Goal: Task Accomplishment & Management: Manage account settings

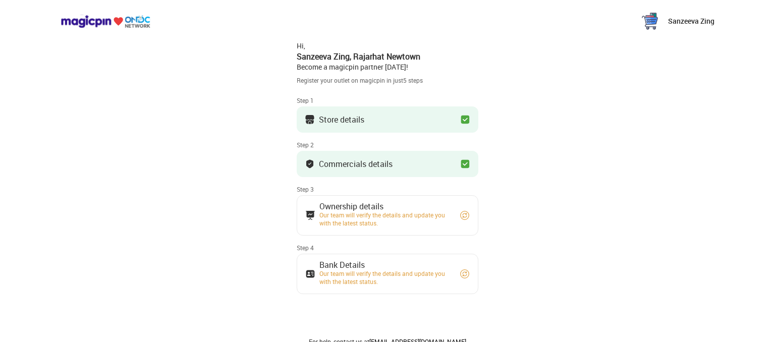
click at [462, 216] on img at bounding box center [465, 215] width 10 height 10
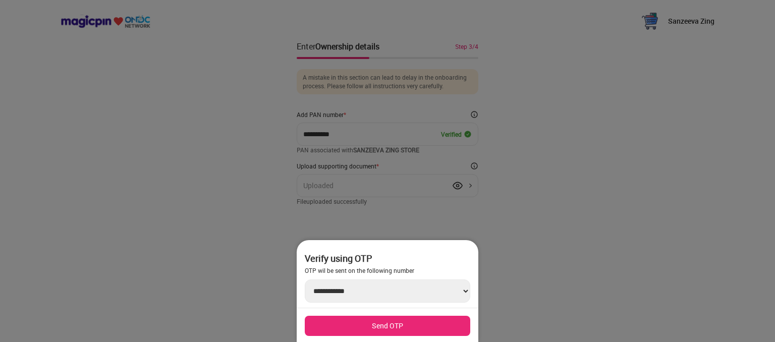
click at [575, 199] on div at bounding box center [387, 171] width 775 height 342
click at [382, 323] on button "Send OTP" at bounding box center [388, 326] width 166 height 20
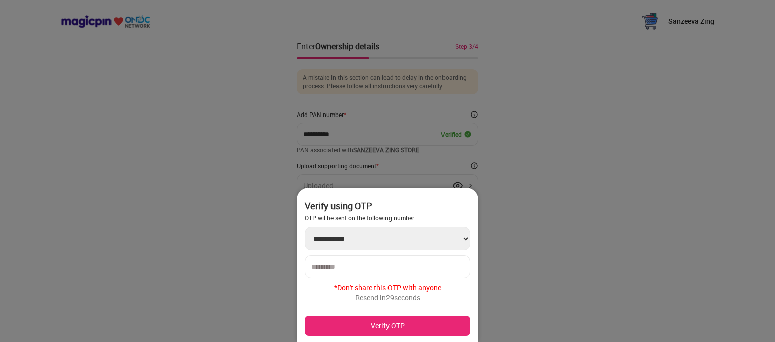
click at [357, 268] on input "number" at bounding box center [387, 267] width 152 height 8
type input "******"
click at [386, 325] on button "Verify OTP" at bounding box center [388, 326] width 166 height 20
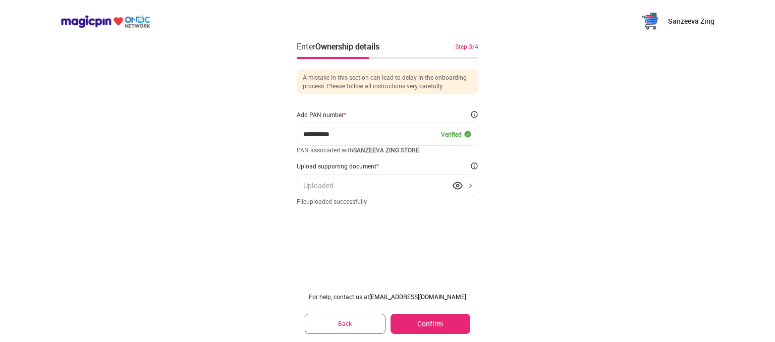
click at [372, 191] on div "Uploaded" at bounding box center [388, 185] width 182 height 23
click at [457, 186] on img at bounding box center [458, 186] width 10 height 10
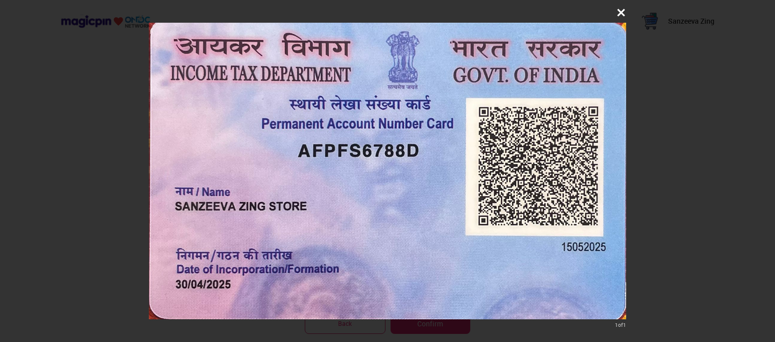
click at [619, 12] on icon at bounding box center [621, 13] width 10 height 10
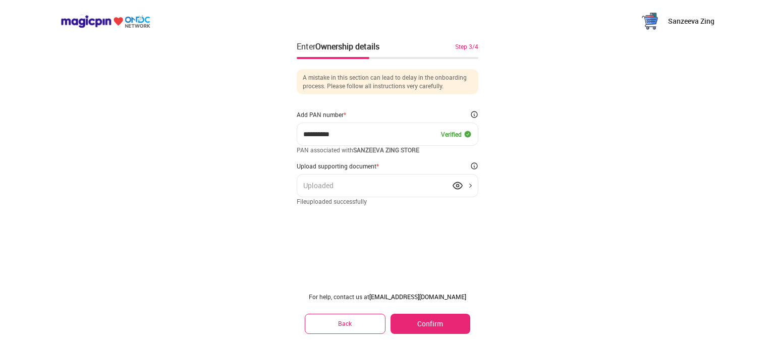
click at [420, 324] on button "Confirm" at bounding box center [431, 324] width 80 height 20
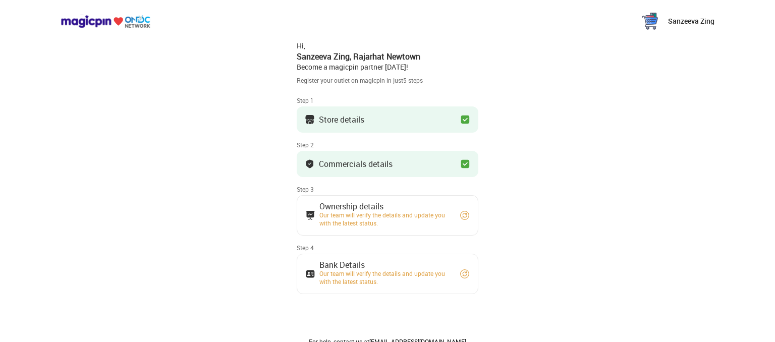
click at [465, 270] on img at bounding box center [465, 274] width 10 height 10
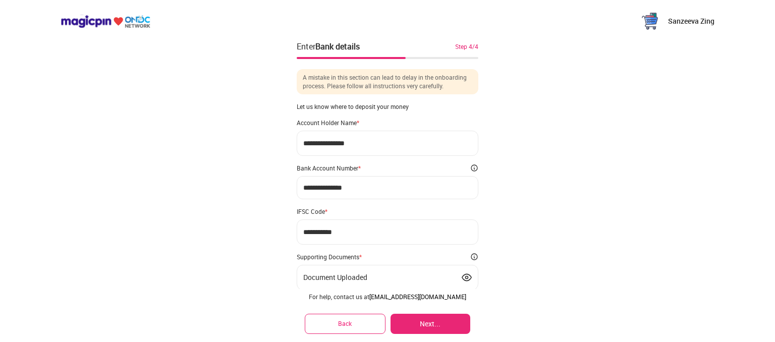
click at [425, 322] on button "Next..." at bounding box center [431, 324] width 80 height 20
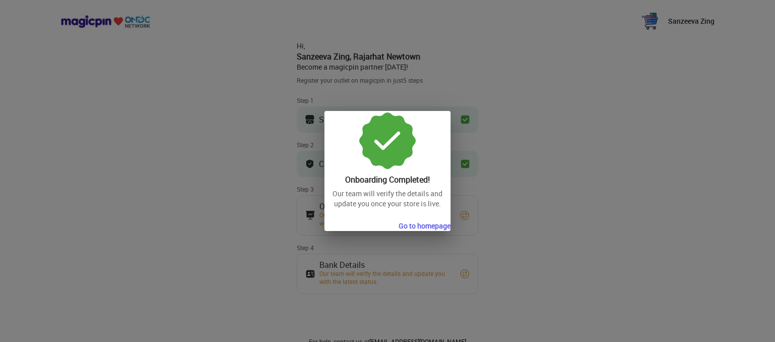
click at [426, 227] on button "Go to homepage" at bounding box center [425, 226] width 52 height 10
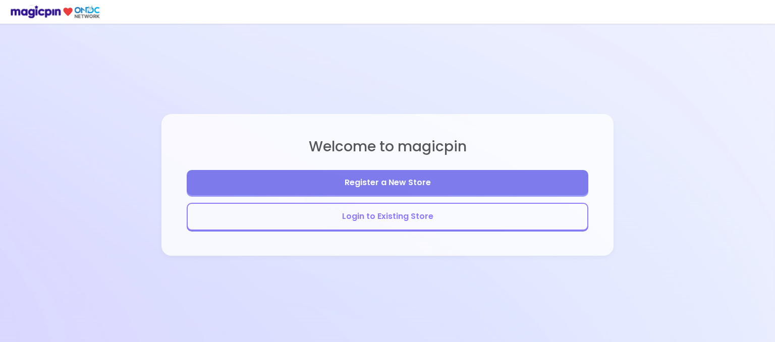
click at [394, 211] on button "Login to Existing Store" at bounding box center [388, 217] width 402 height 28
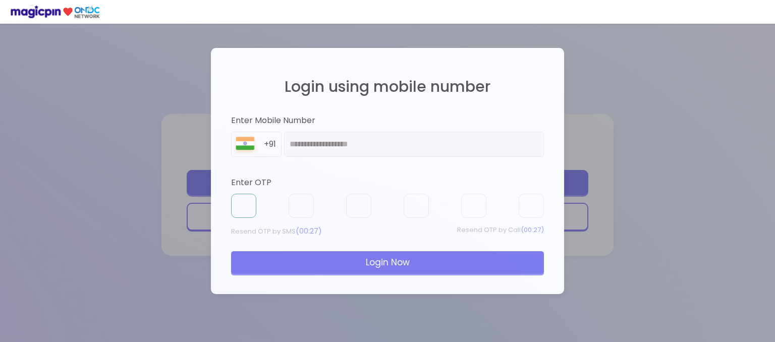
click at [244, 201] on input "text" at bounding box center [243, 206] width 25 height 24
type input "*"
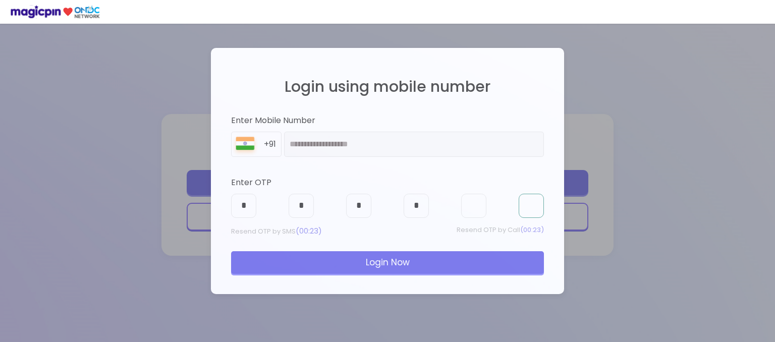
type input "*"
click at [394, 260] on div "Login Now" at bounding box center [387, 262] width 313 height 22
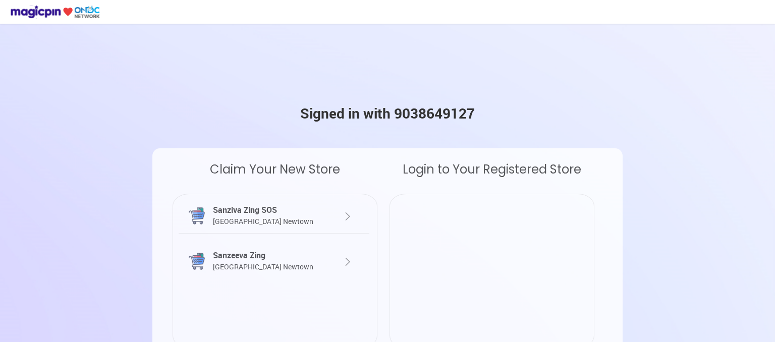
click at [763, 108] on section "Signed in with 9038649127 Claim Your New Store Sanziva Zing SOS [GEOGRAPHIC_DAT…" at bounding box center [387, 219] width 775 height 438
click at [258, 211] on div "Sanziva Zing SOS Rajarhat [GEOGRAPHIC_DATA]" at bounding box center [266, 215] width 112 height 23
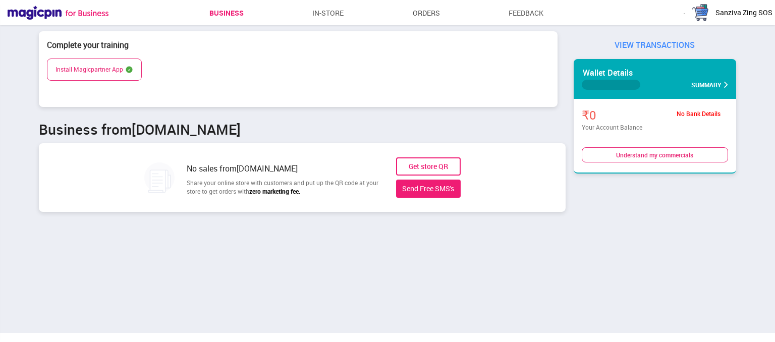
click at [429, 166] on div "Get store QR" at bounding box center [428, 166] width 65 height 18
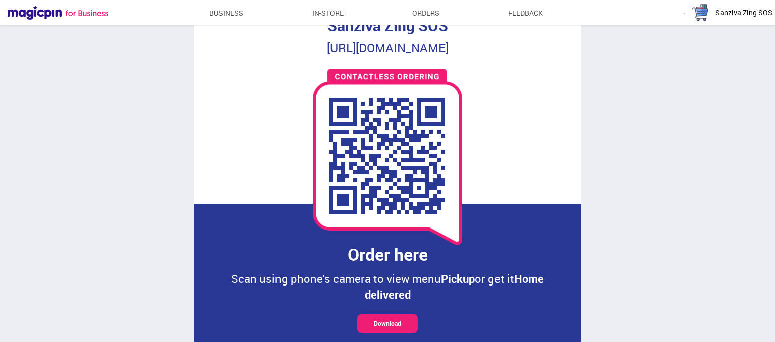
scroll to position [21, 0]
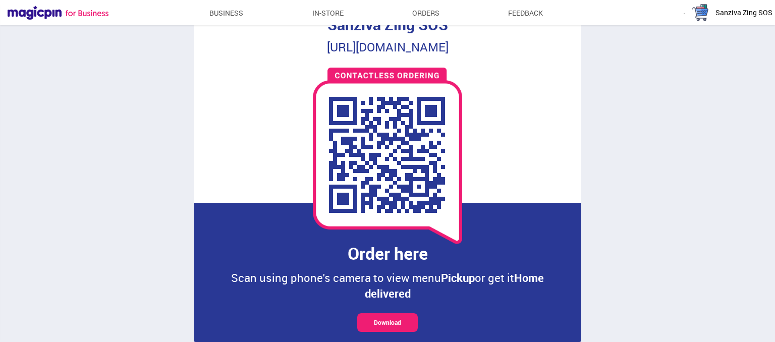
click at [392, 322] on div "Download" at bounding box center [387, 322] width 61 height 19
drag, startPoint x: 285, startPoint y: 47, endPoint x: 507, endPoint y: 46, distance: 222.1
click at [507, 46] on div "Sanziva Zing SOS [URL][DOMAIN_NAME] Order here Scan using phone's camera to vie…" at bounding box center [388, 159] width 388 height 310
copy div "[URL][DOMAIN_NAME]"
click at [216, 12] on link "Business" at bounding box center [226, 13] width 34 height 18
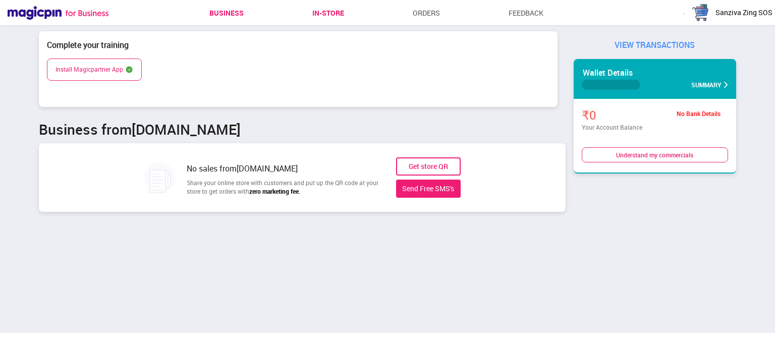
click at [329, 9] on link "In-store" at bounding box center [328, 13] width 32 height 18
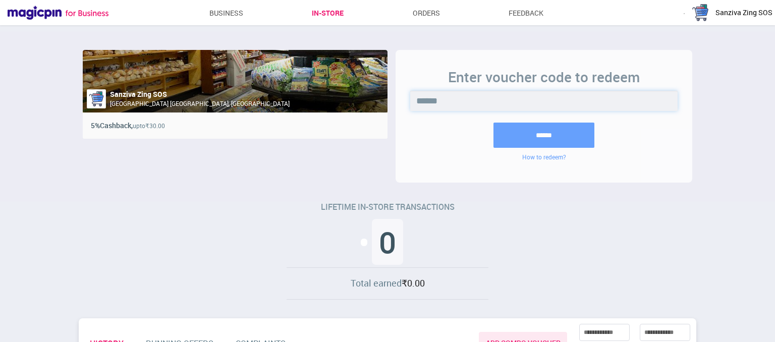
click at [445, 100] on input "******" at bounding box center [543, 101] width 267 height 20
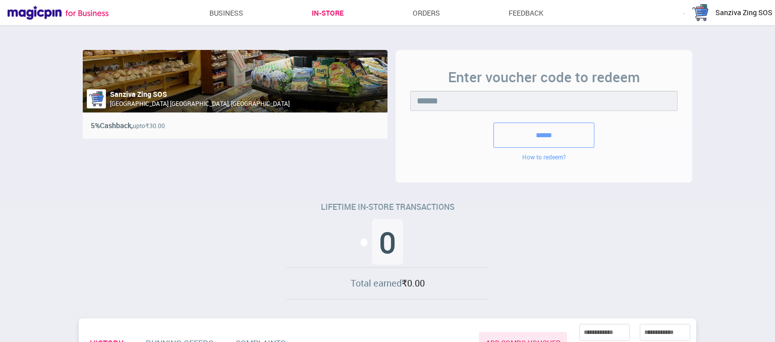
click at [528, 131] on input "******" at bounding box center [544, 135] width 101 height 25
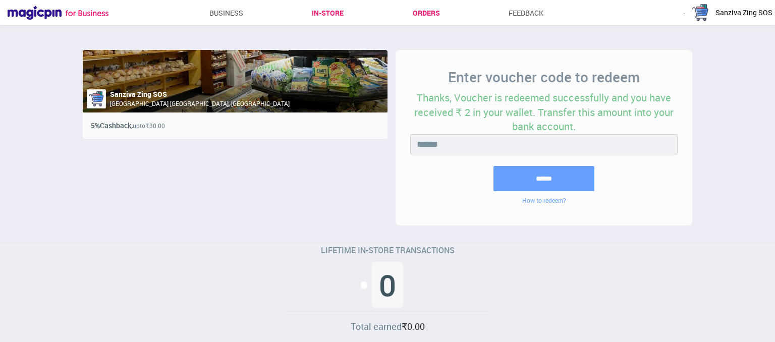
click at [432, 12] on link "Orders" at bounding box center [426, 13] width 27 height 18
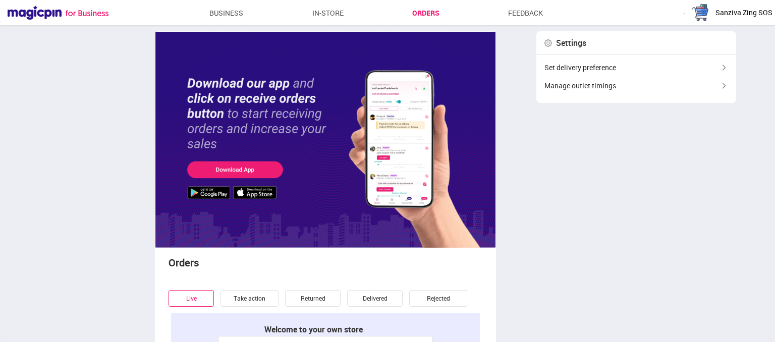
type textarea "**********"
click at [255, 296] on div "Take action" at bounding box center [250, 298] width 58 height 16
click at [633, 72] on div "Set delivery preference" at bounding box center [637, 68] width 200 height 18
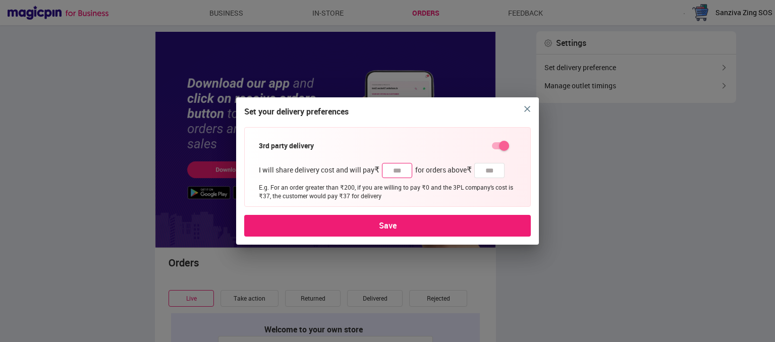
click at [403, 172] on input "*" at bounding box center [397, 170] width 30 height 15
type input "***"
type input "****"
click at [404, 173] on input "***" at bounding box center [397, 170] width 30 height 15
type input "*"
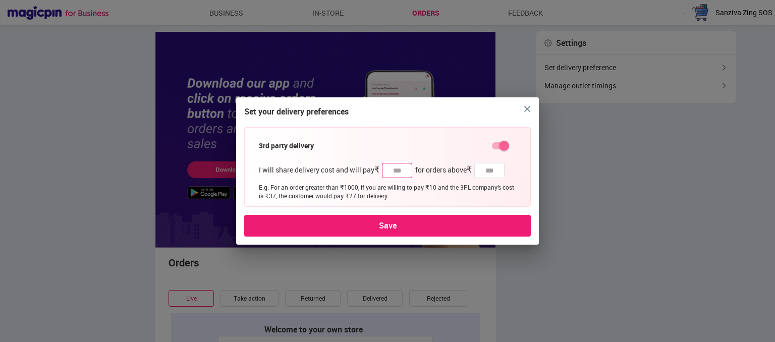
type input "**"
click at [392, 227] on div "Save" at bounding box center [387, 226] width 287 height 22
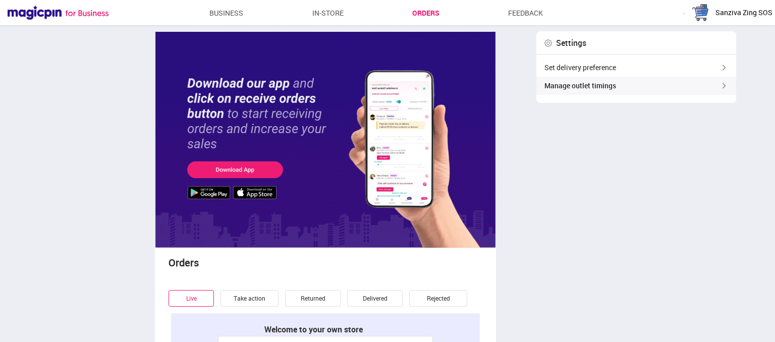
click at [709, 93] on div "Manage outlet timings" at bounding box center [637, 86] width 200 height 18
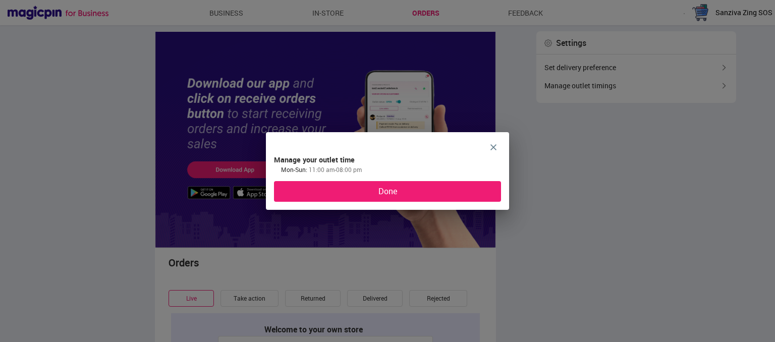
click at [384, 191] on div "Done" at bounding box center [387, 191] width 227 height 21
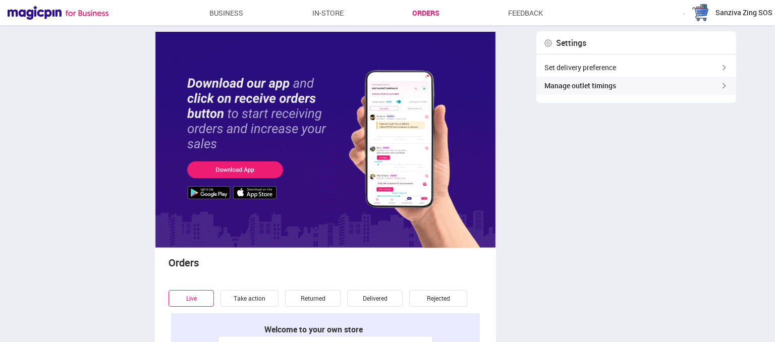
click at [593, 82] on div "Manage outlet timings" at bounding box center [637, 86] width 200 height 18
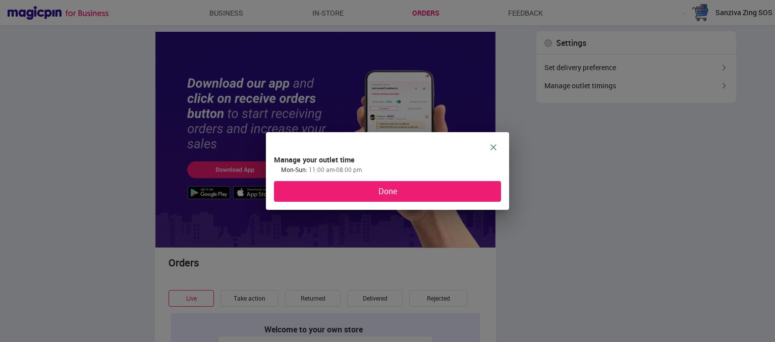
click at [388, 192] on div "Done" at bounding box center [387, 191] width 227 height 21
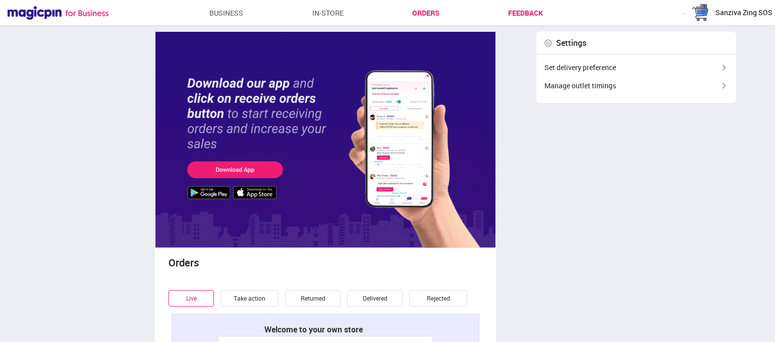
click at [516, 11] on link "Feedback" at bounding box center [525, 13] width 35 height 18
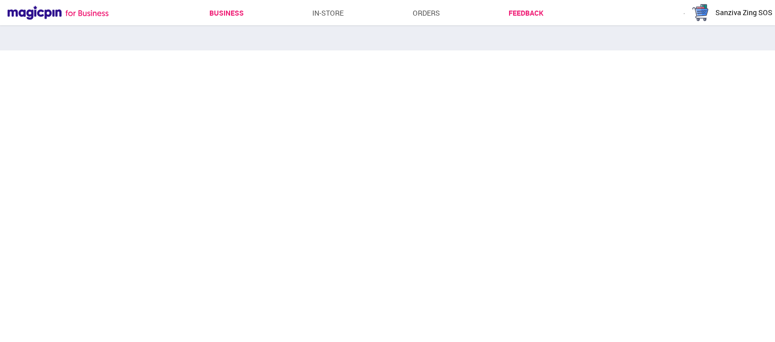
click at [234, 13] on link "Business" at bounding box center [226, 13] width 34 height 18
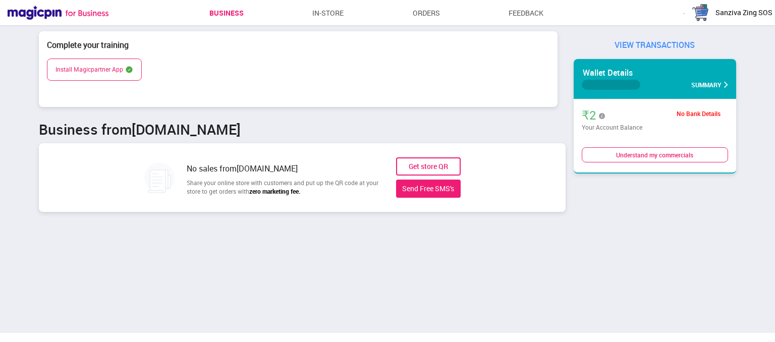
click at [430, 183] on div "Send Free SMS's" at bounding box center [428, 189] width 65 height 18
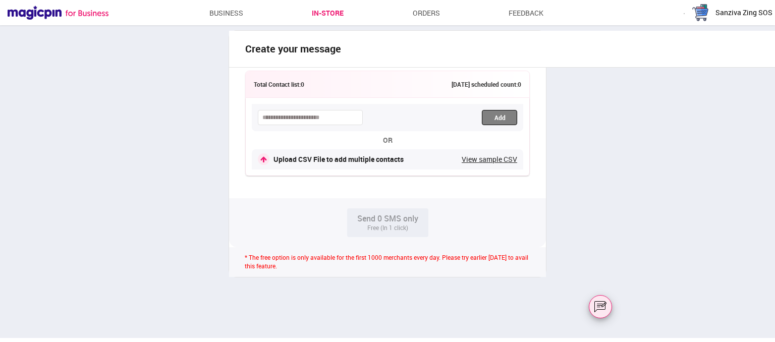
click at [332, 15] on link "In-store" at bounding box center [328, 13] width 32 height 18
